Goal: Information Seeking & Learning: Learn about a topic

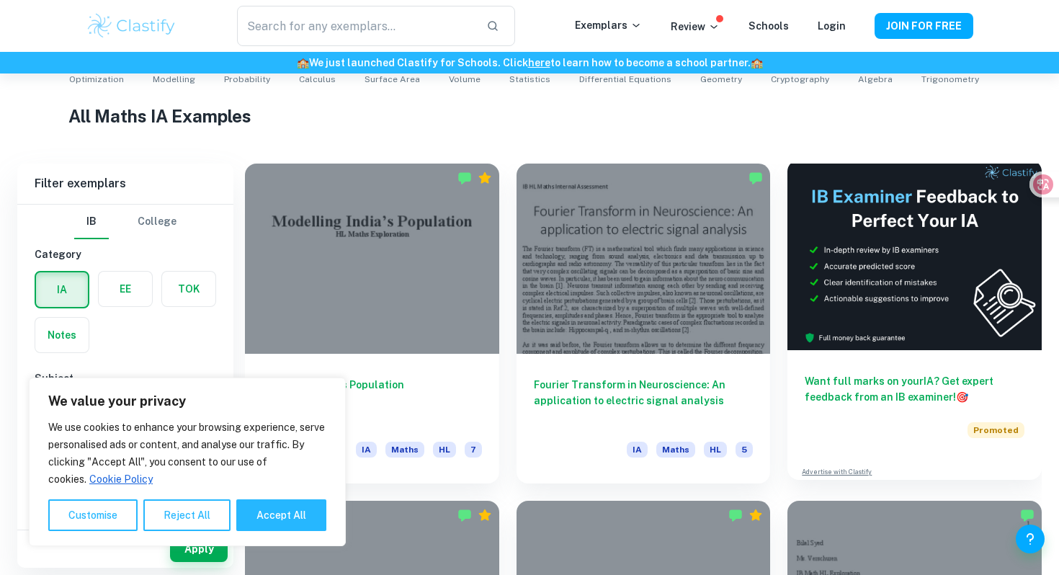
scroll to position [321, 0]
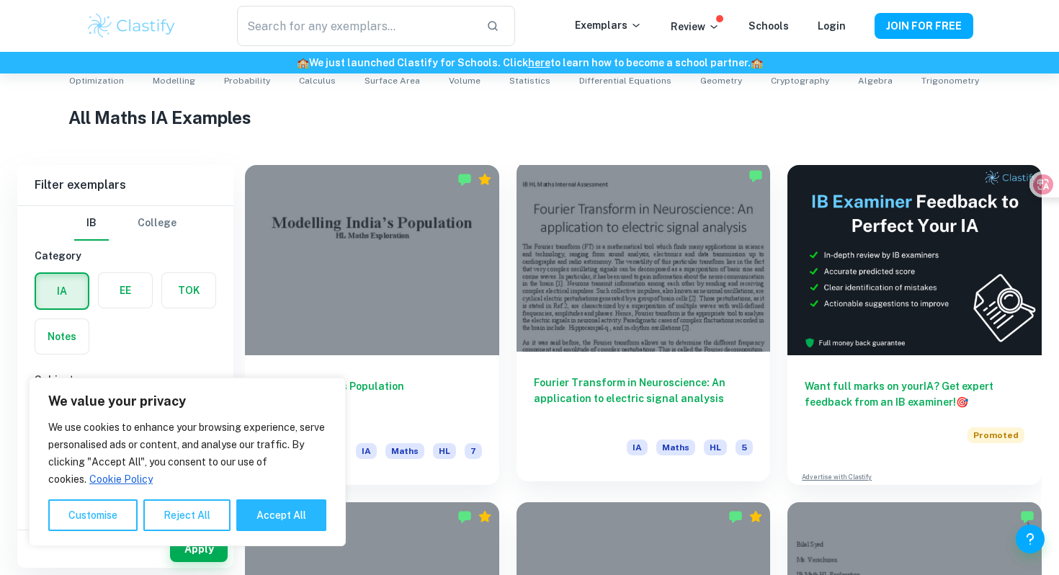
click at [677, 299] on div at bounding box center [643, 256] width 254 height 190
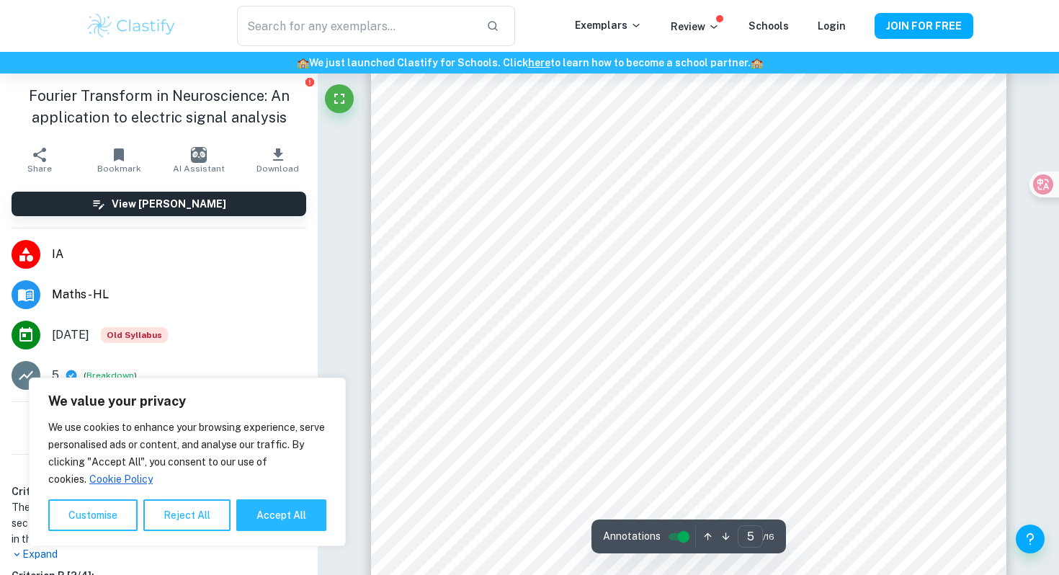
scroll to position [3889, 0]
type input "7"
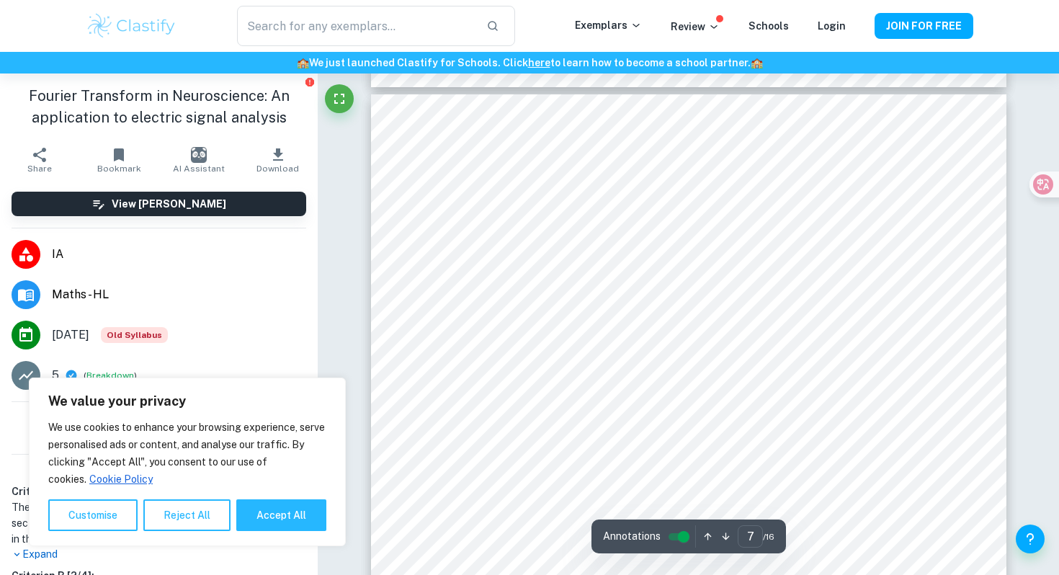
scroll to position [5639, 0]
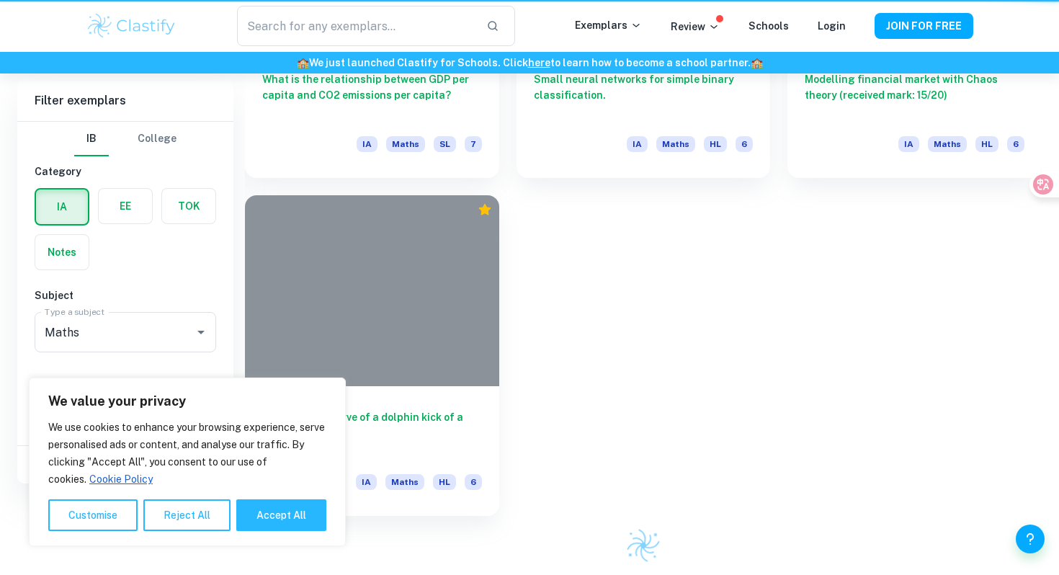
scroll to position [321, 0]
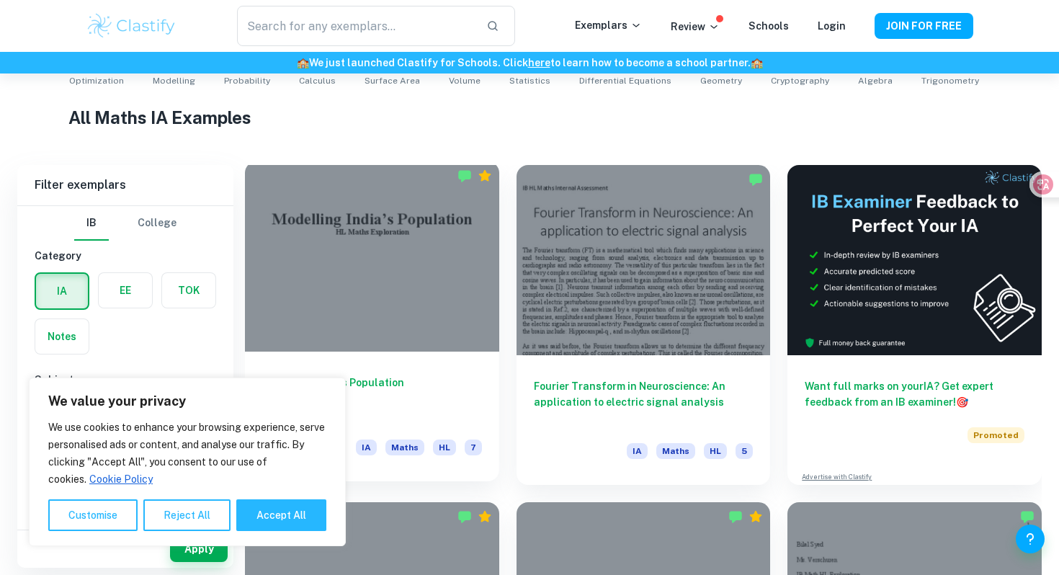
click at [311, 274] on div at bounding box center [372, 256] width 254 height 190
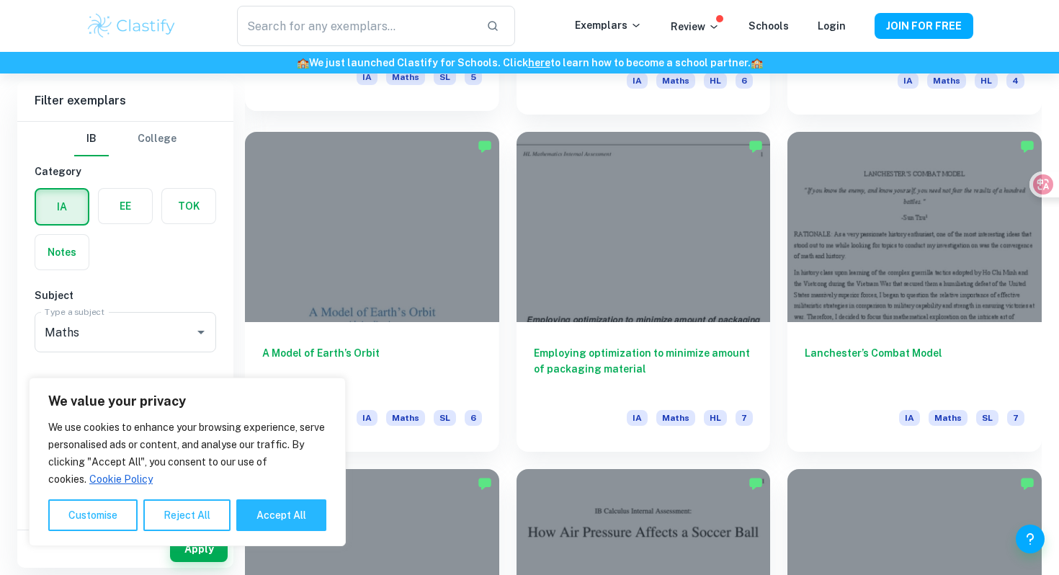
scroll to position [1706, 0]
